Goal: Check status

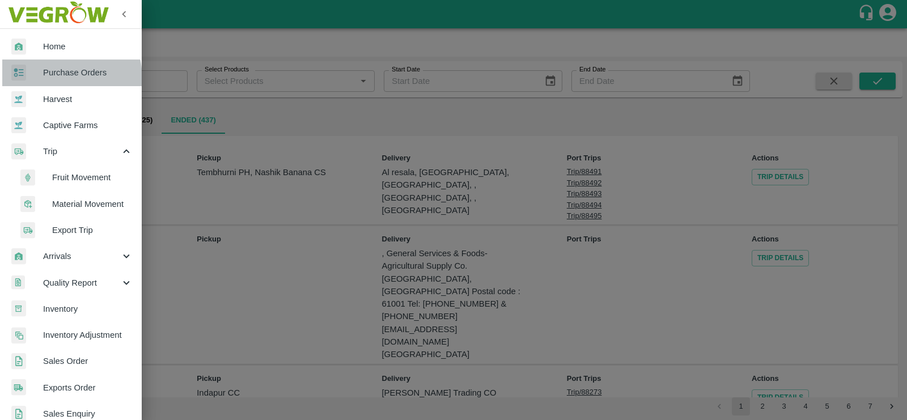
click at [53, 78] on span "Purchase Orders" at bounding box center [88, 72] width 90 height 12
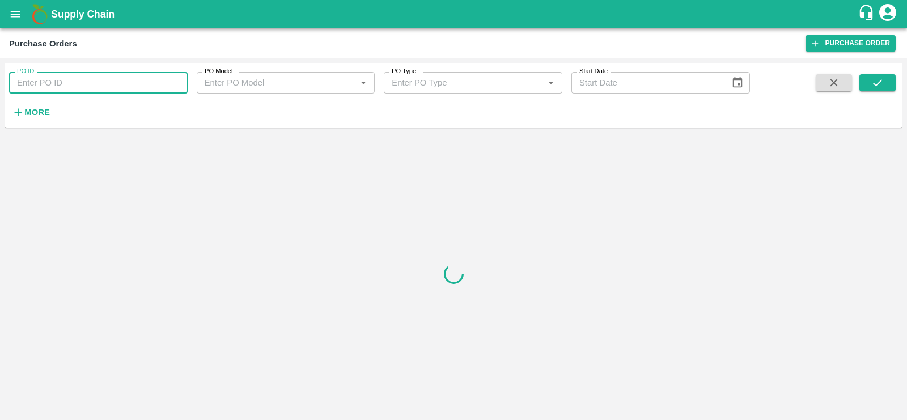
click at [112, 88] on input "PO ID" at bounding box center [98, 83] width 179 height 22
paste input "165334"
click at [863, 84] on button "submit" at bounding box center [877, 82] width 36 height 17
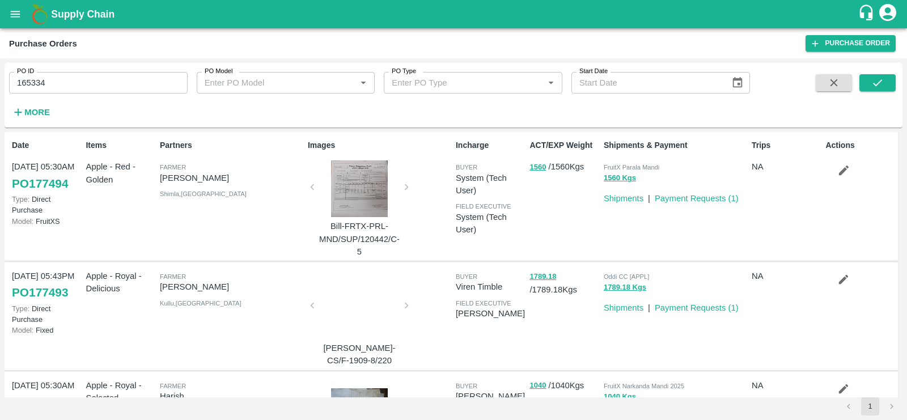
click at [148, 86] on input "165334" at bounding box center [98, 83] width 179 height 22
type input "165334"
click at [880, 86] on icon "submit" at bounding box center [877, 83] width 12 height 12
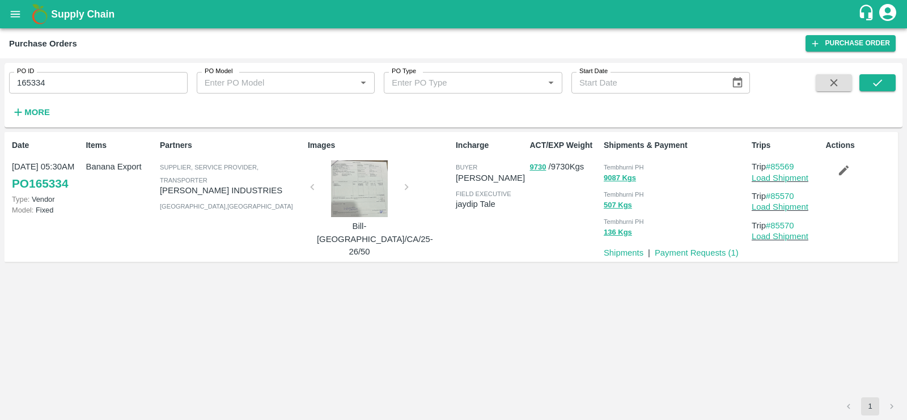
click at [57, 183] on link "PO 165334" at bounding box center [40, 183] width 56 height 20
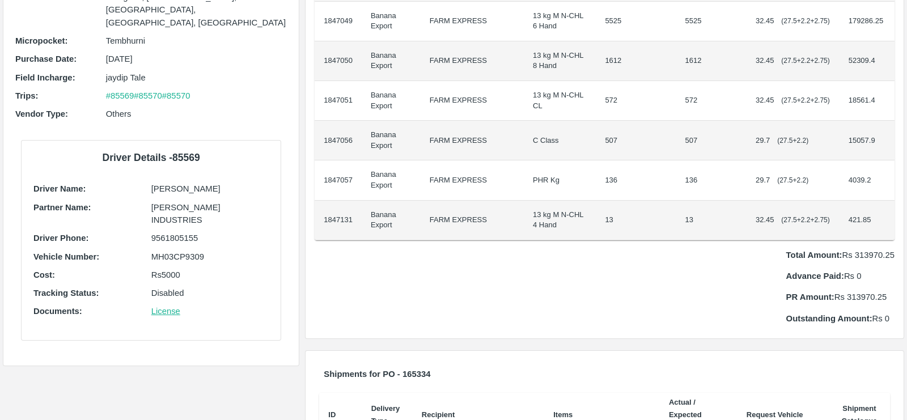
scroll to position [211, 0]
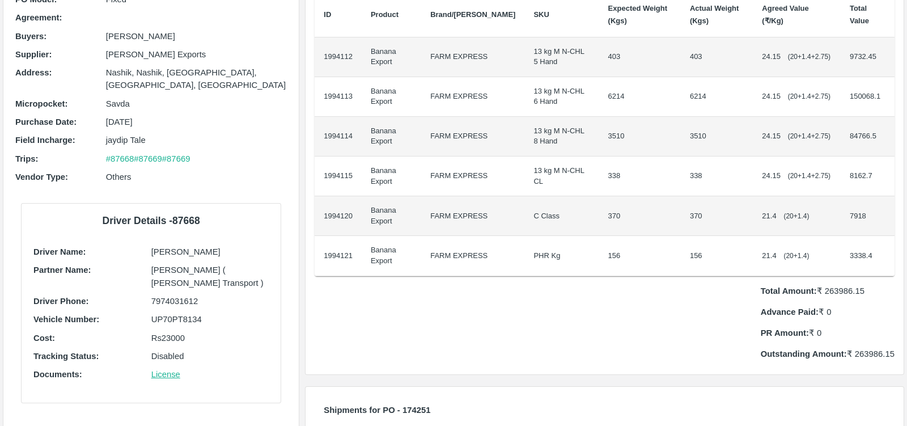
scroll to position [141, 0]
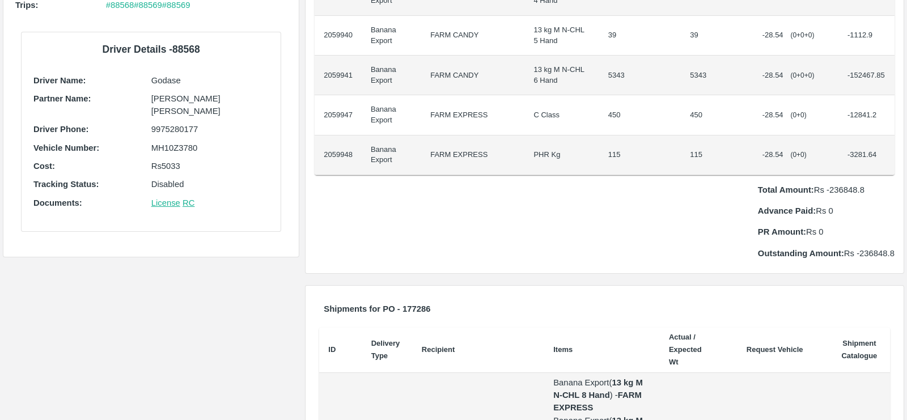
scroll to position [262, 0]
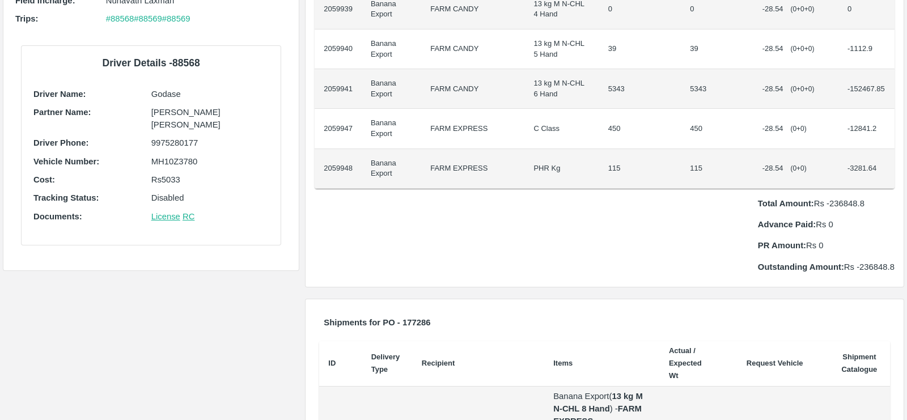
click at [829, 202] on p "Total Amount: Rs -236848.8" at bounding box center [826, 203] width 137 height 12
click at [835, 202] on p "Total Amount: Rs -236848.8" at bounding box center [826, 203] width 137 height 12
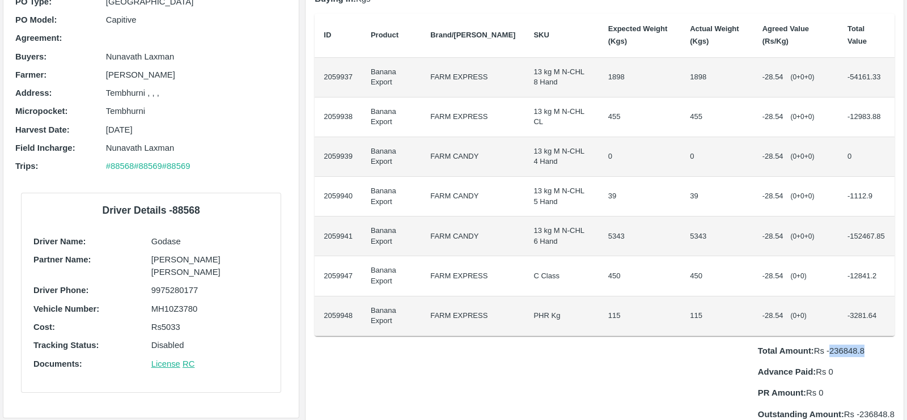
scroll to position [142, 0]
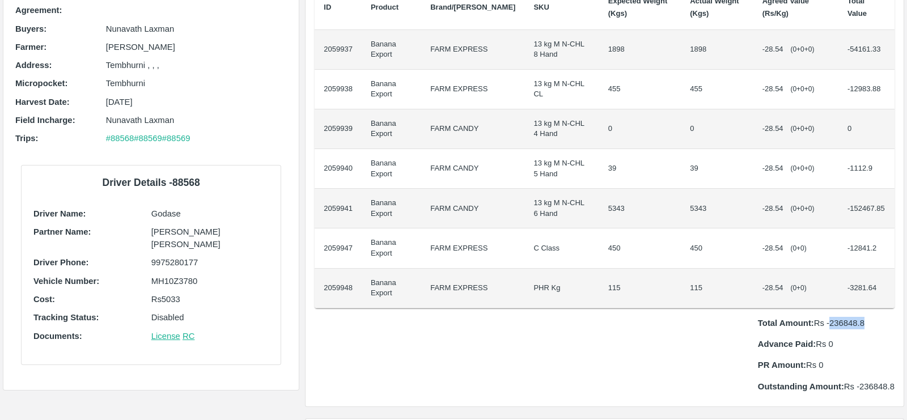
click at [838, 320] on p "Total Amount: Rs -236848.8" at bounding box center [826, 323] width 137 height 12
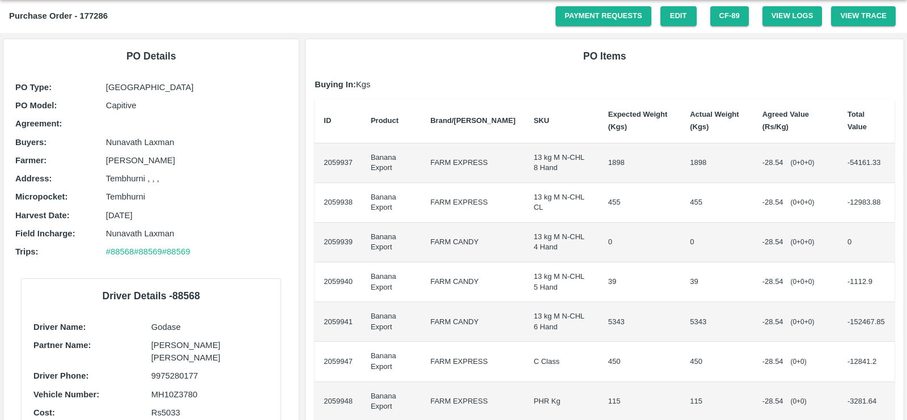
scroll to position [0, 0]
